Goal: Information Seeking & Learning: Compare options

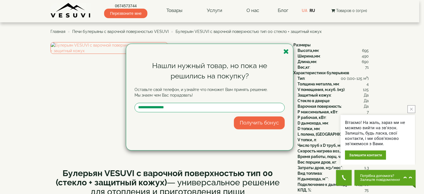
click at [19, 72] on div "Нашли нужный товар, но пока не решились на покупку? Оставьте свой телефон, и уз…" at bounding box center [212, 97] width 424 height 194
click at [286, 52] on icon "button" at bounding box center [286, 51] width 6 height 7
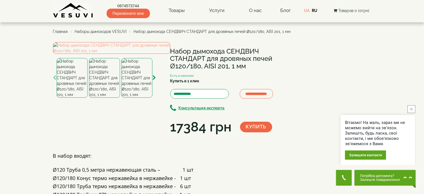
click at [107, 31] on span "Наборы дымоходов VESUVI" at bounding box center [101, 31] width 52 height 4
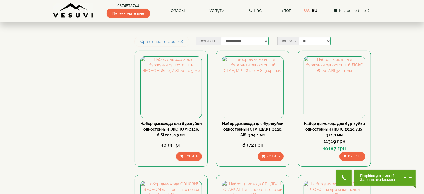
scroll to position [84, 0]
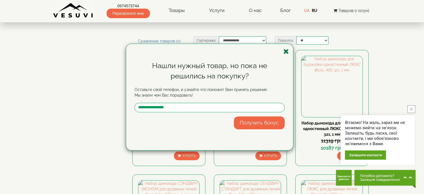
click at [287, 52] on icon "button" at bounding box center [286, 51] width 6 height 7
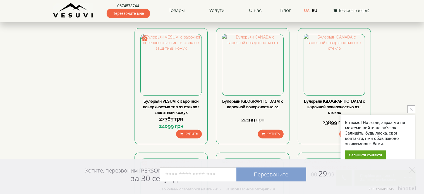
scroll to position [419, 0]
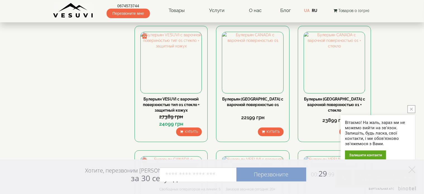
click at [412, 110] on icon "close button" at bounding box center [411, 109] width 3 height 3
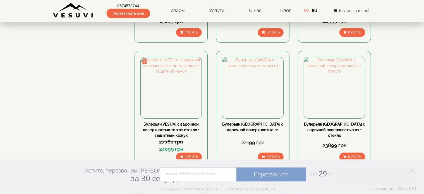
scroll to position [391, 0]
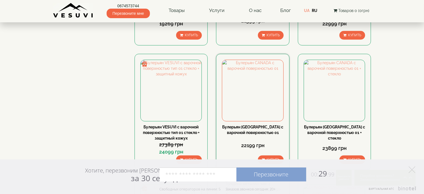
drag, startPoint x: 262, startPoint y: 71, endPoint x: 242, endPoint y: 127, distance: 59.1
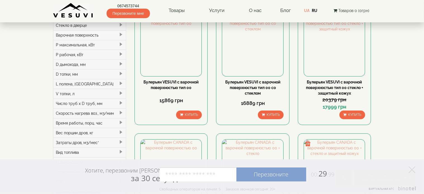
scroll to position [56, 0]
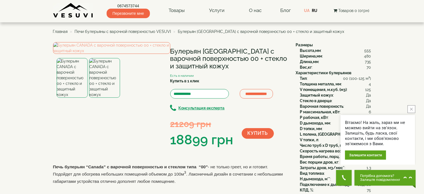
click at [410, 110] on icon "close button" at bounding box center [411, 109] width 3 height 3
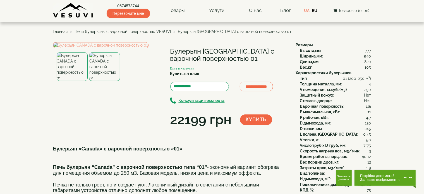
click at [107, 81] on img at bounding box center [104, 66] width 31 height 28
click at [97, 48] on img at bounding box center [100, 45] width 95 height 6
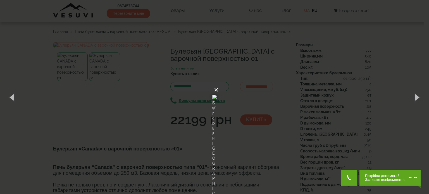
click at [218, 84] on button "×" at bounding box center [216, 90] width 4 height 12
